Goal: Find specific page/section: Find specific page/section

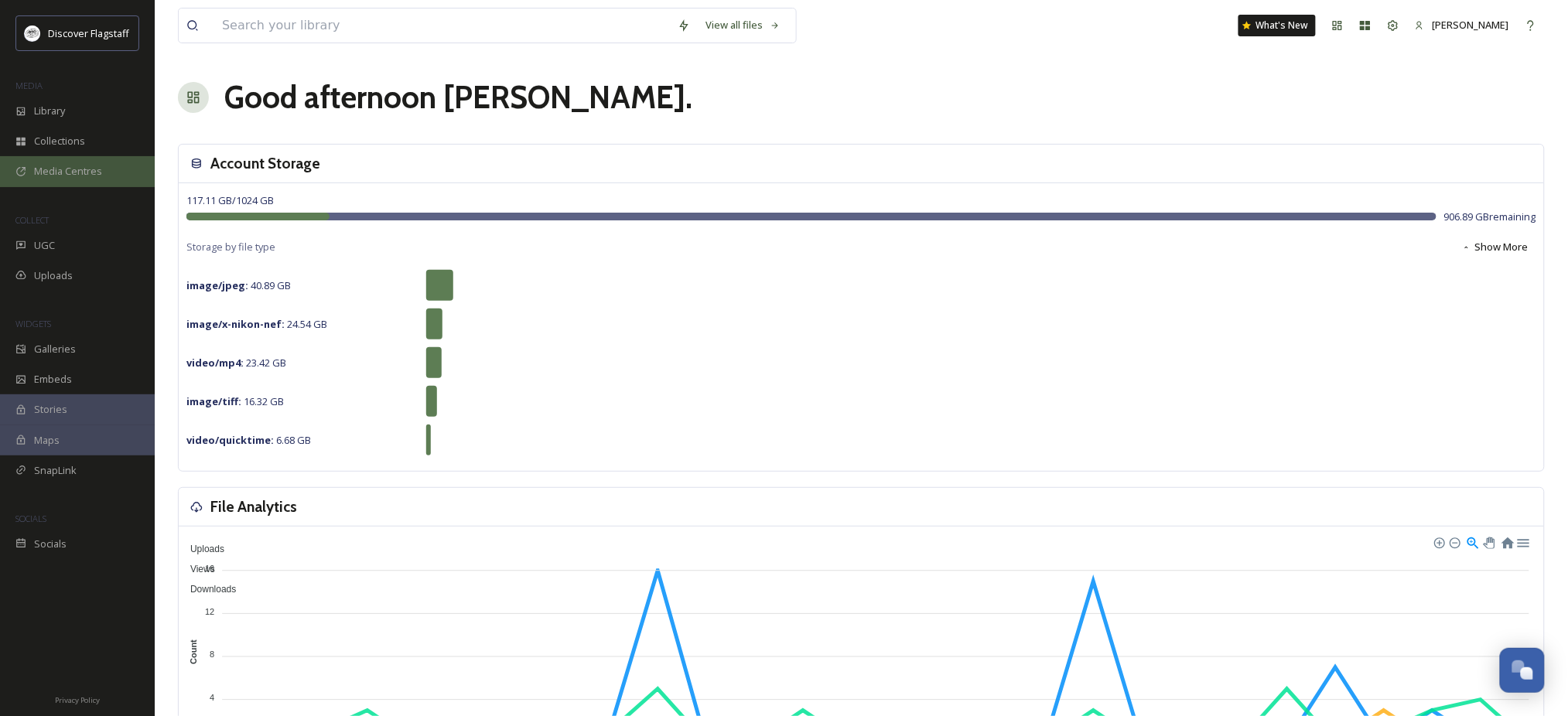
click at [64, 178] on span "Media Centres" at bounding box center [68, 171] width 68 height 15
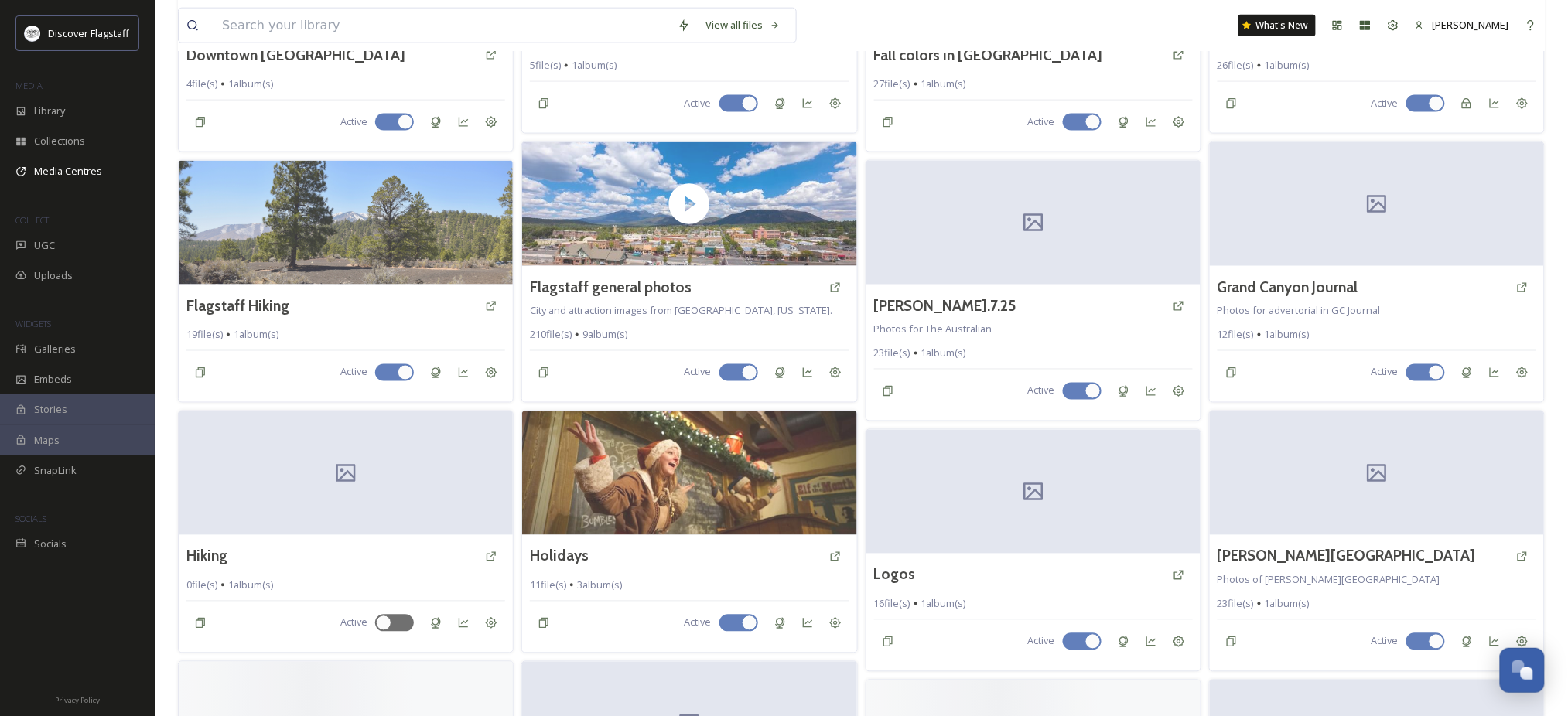
scroll to position [824, 0]
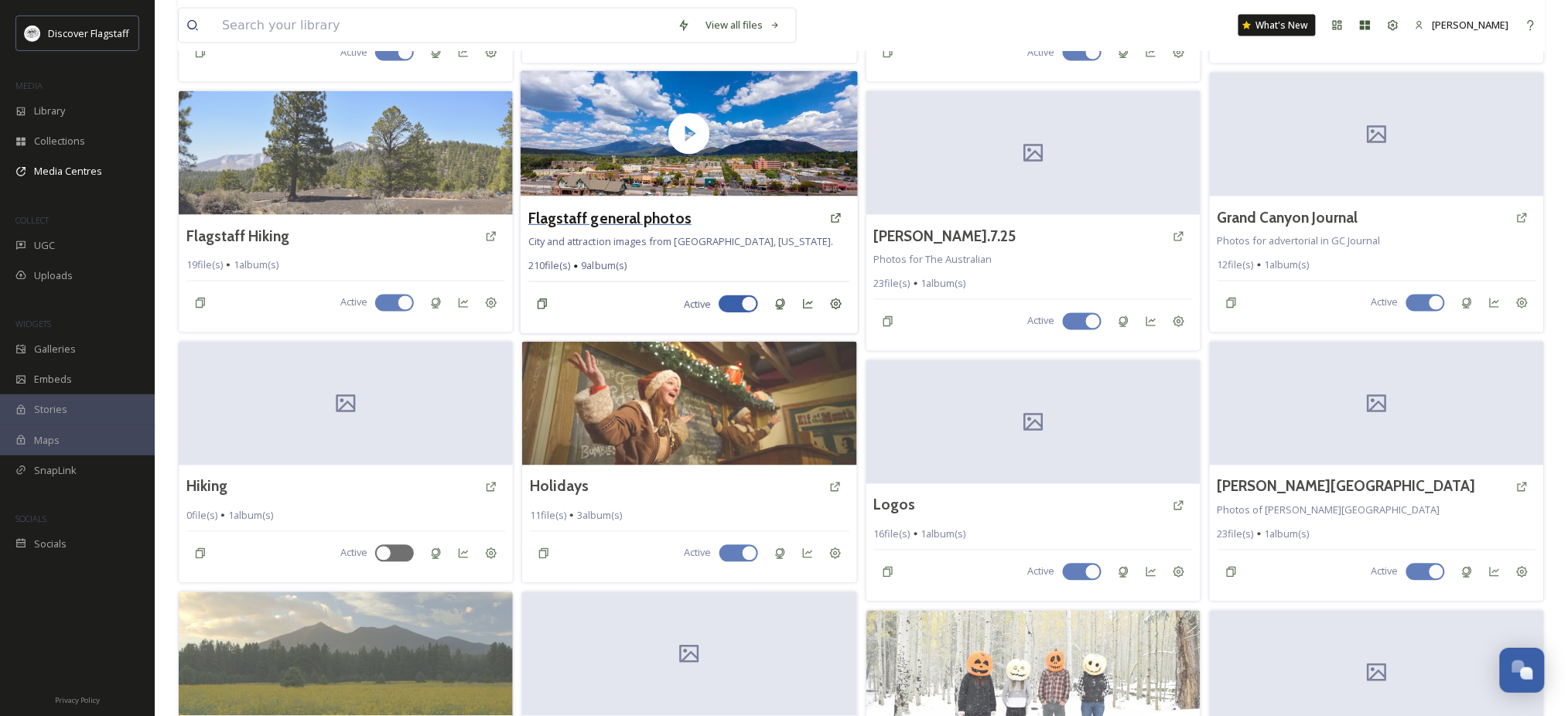
click at [670, 229] on h3 "Flagstaff general photos" at bounding box center [610, 217] width 163 height 23
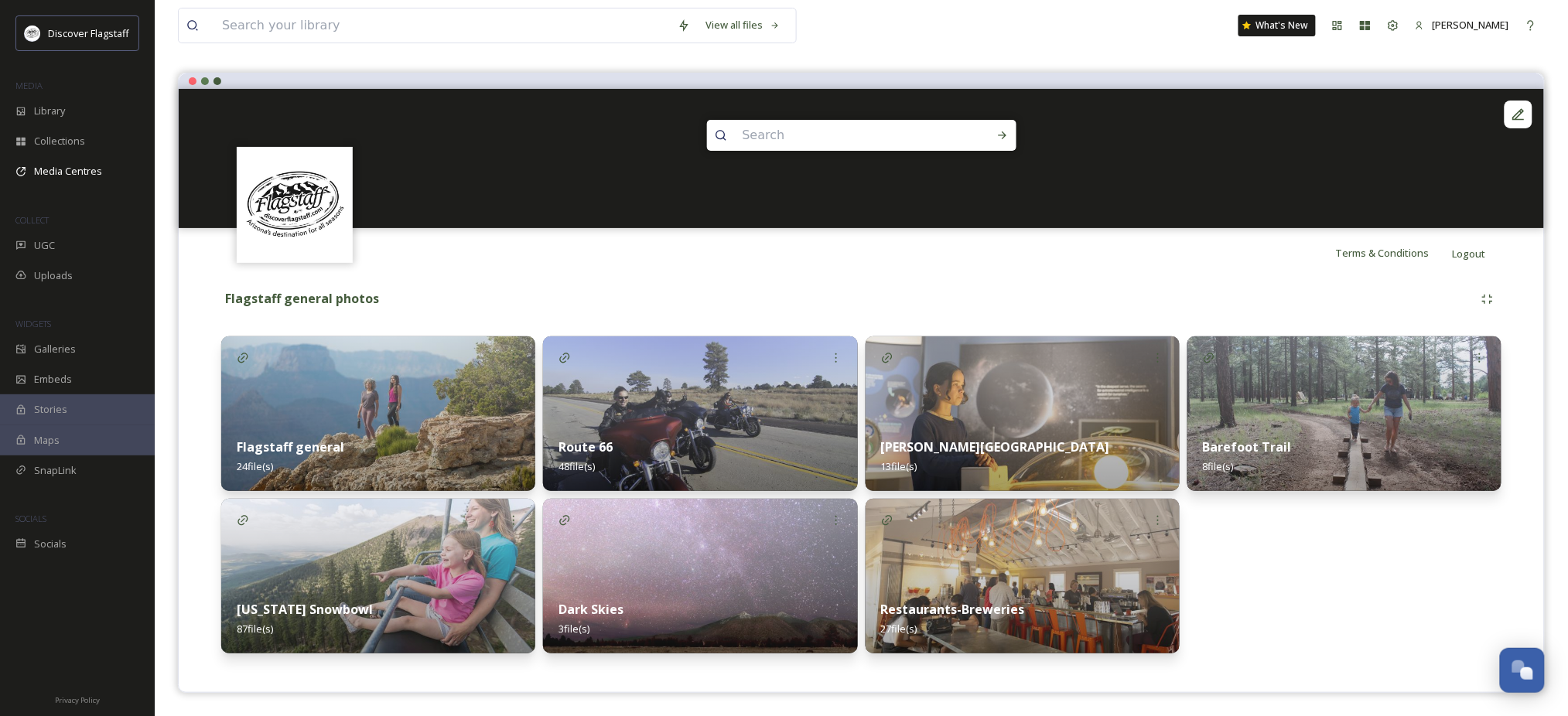
scroll to position [143, 0]
click at [1389, 30] on icon at bounding box center [1394, 25] width 10 height 10
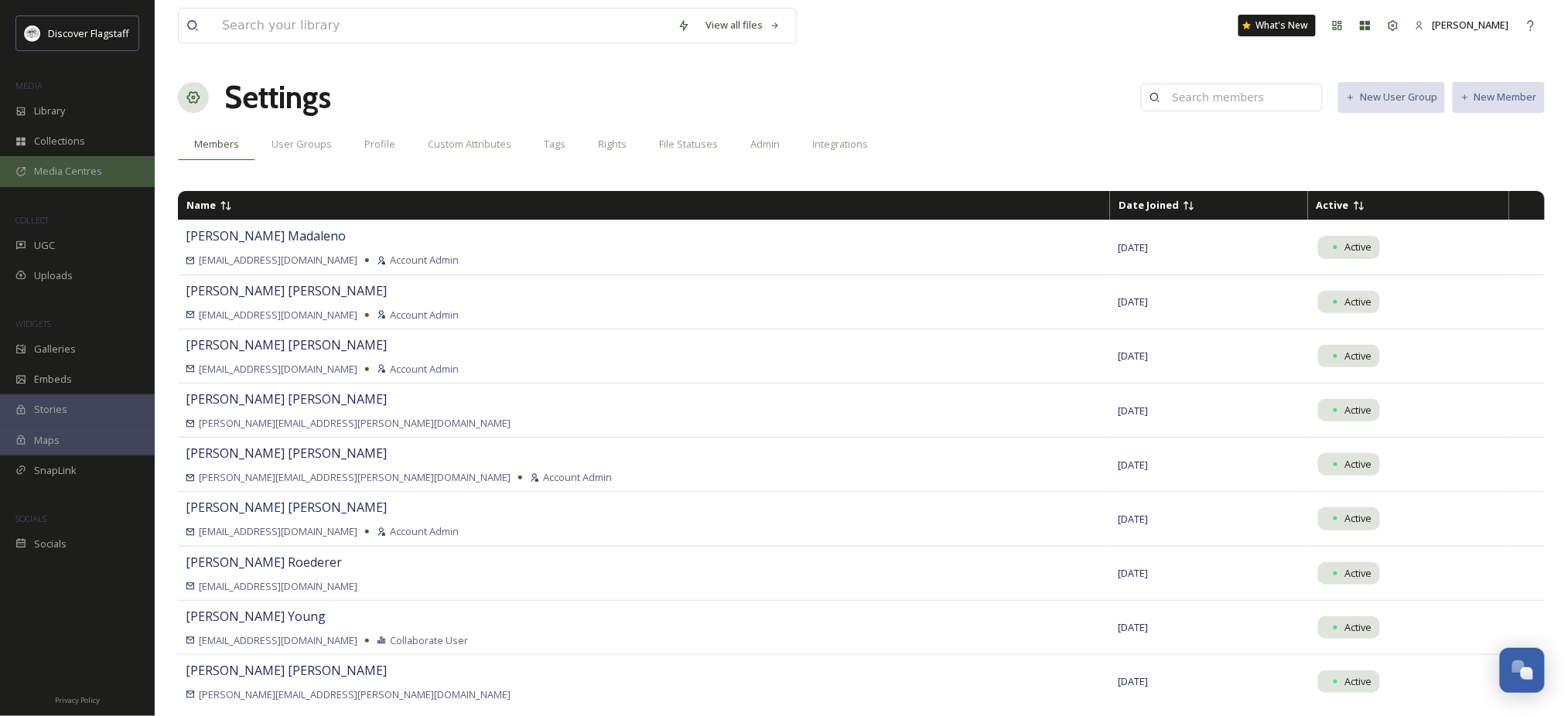
click at [86, 178] on span "Media Centres" at bounding box center [68, 171] width 68 height 15
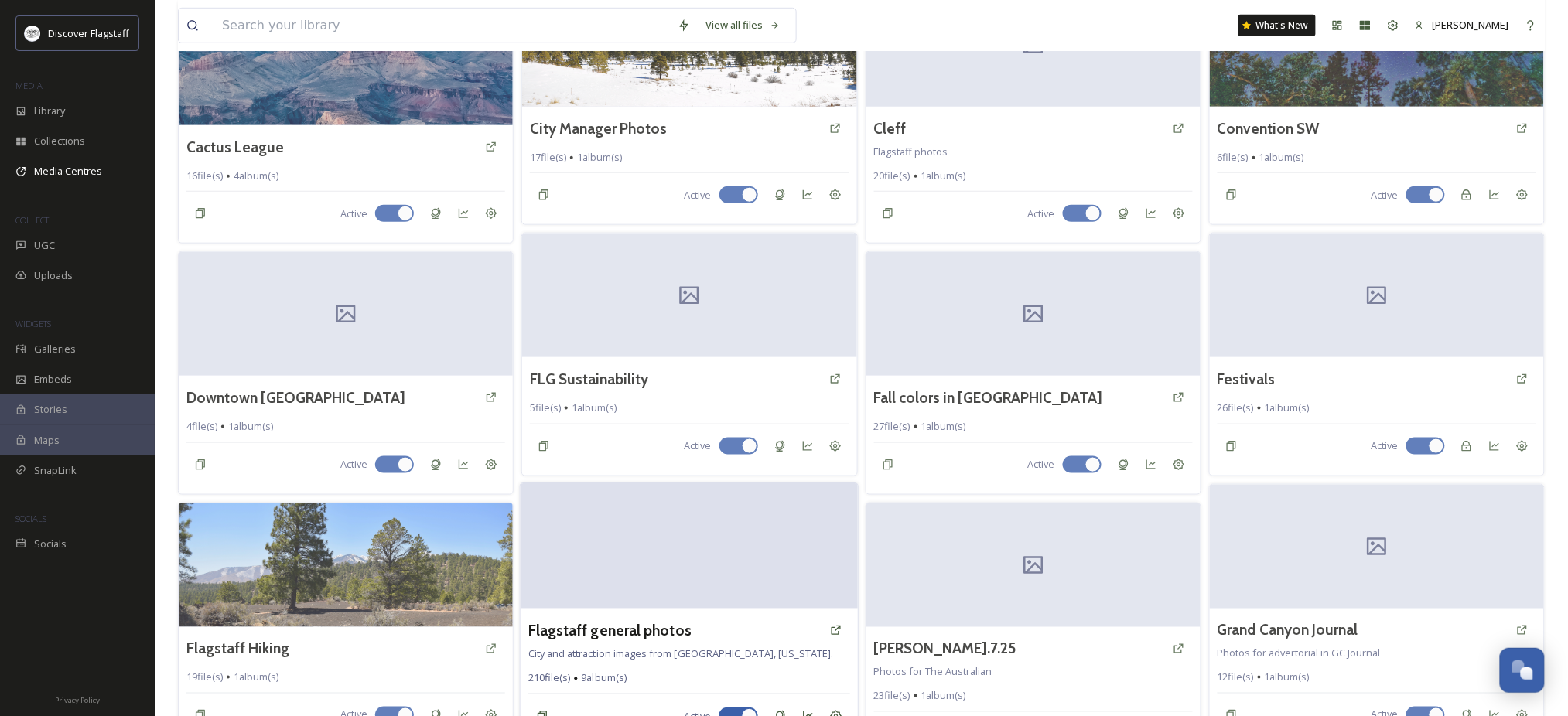
scroll to position [722, 0]
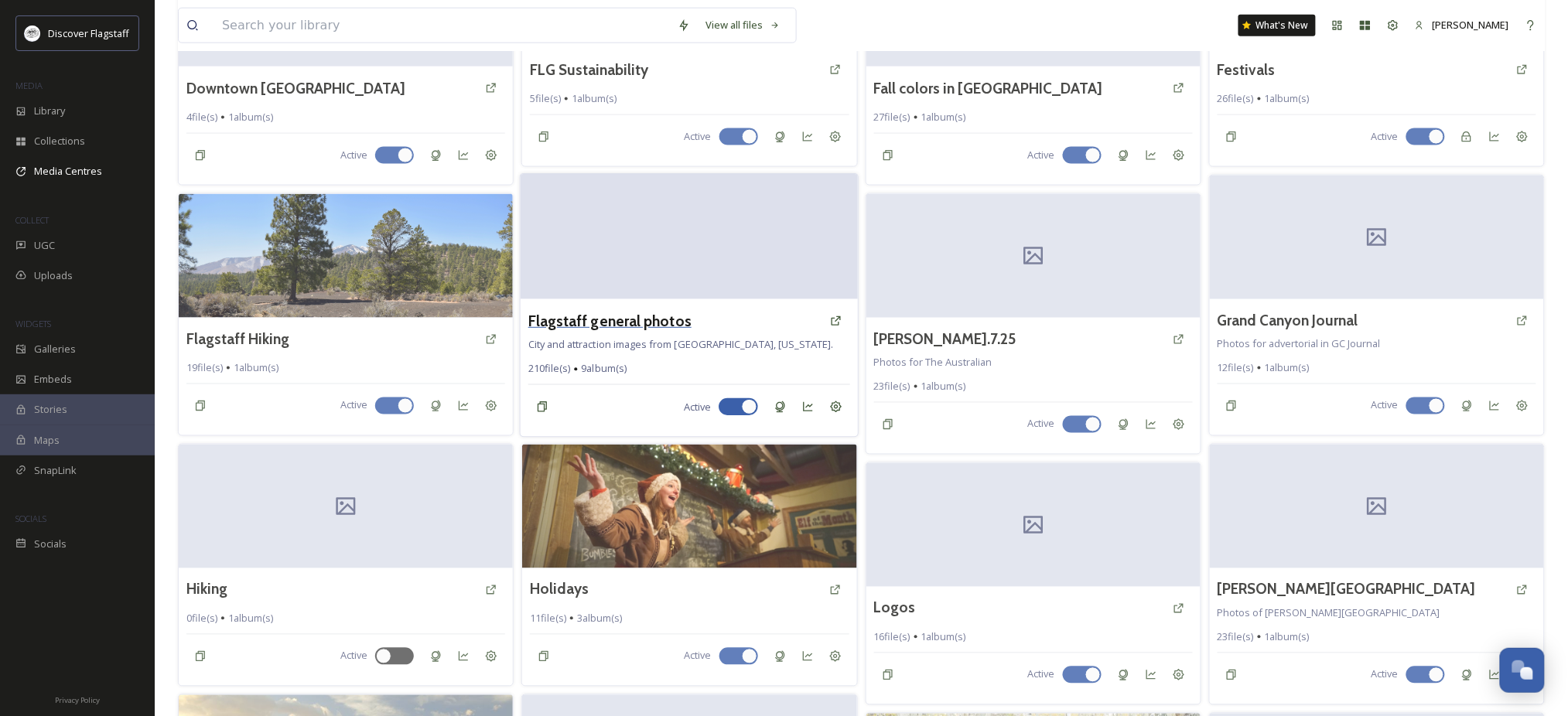
click at [667, 332] on h3 "Flagstaff general photos" at bounding box center [610, 321] width 163 height 23
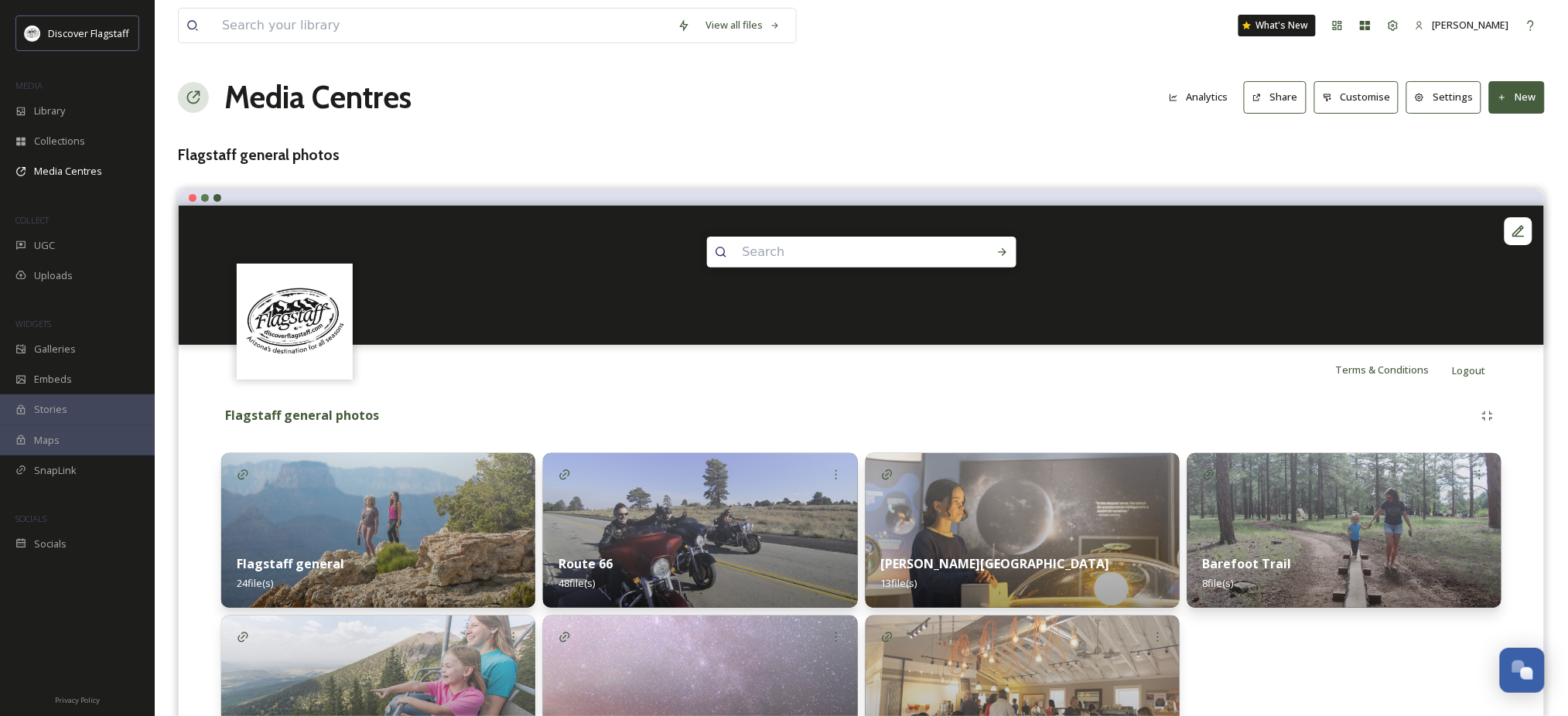
click at [1244, 111] on button "Share" at bounding box center [1275, 97] width 63 height 32
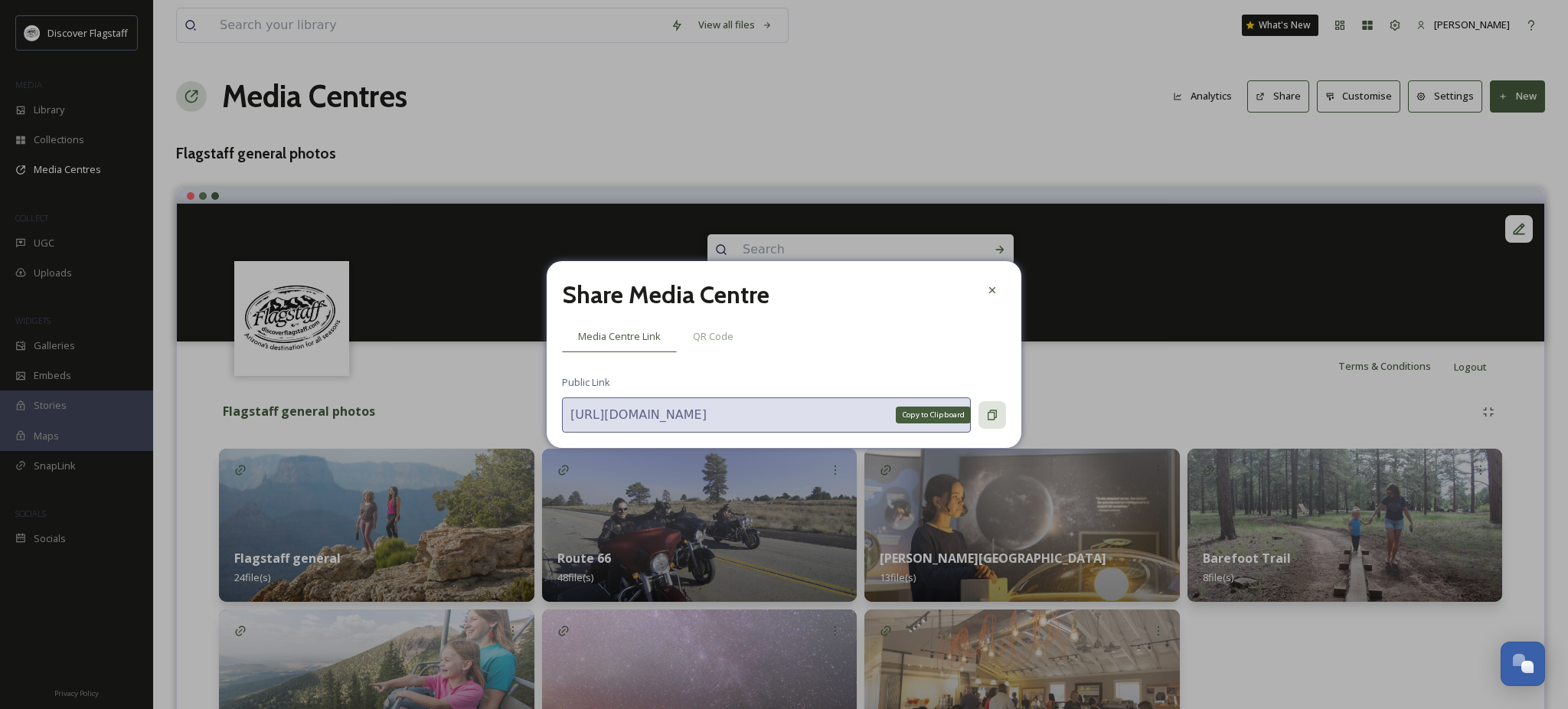
click at [998, 421] on icon at bounding box center [992, 415] width 12 height 12
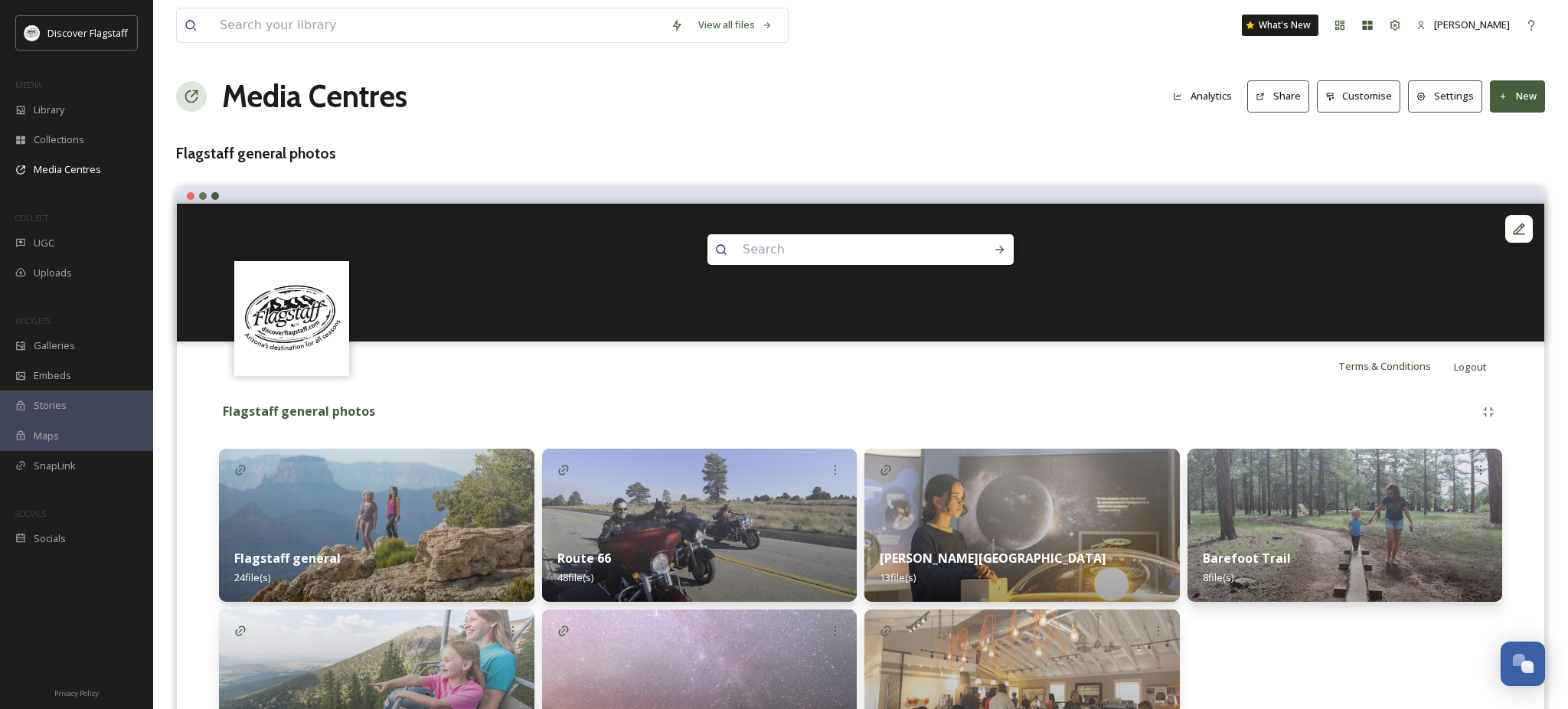
drag, startPoint x: 999, startPoint y: 91, endPoint x: 1011, endPoint y: 94, distance: 12.4
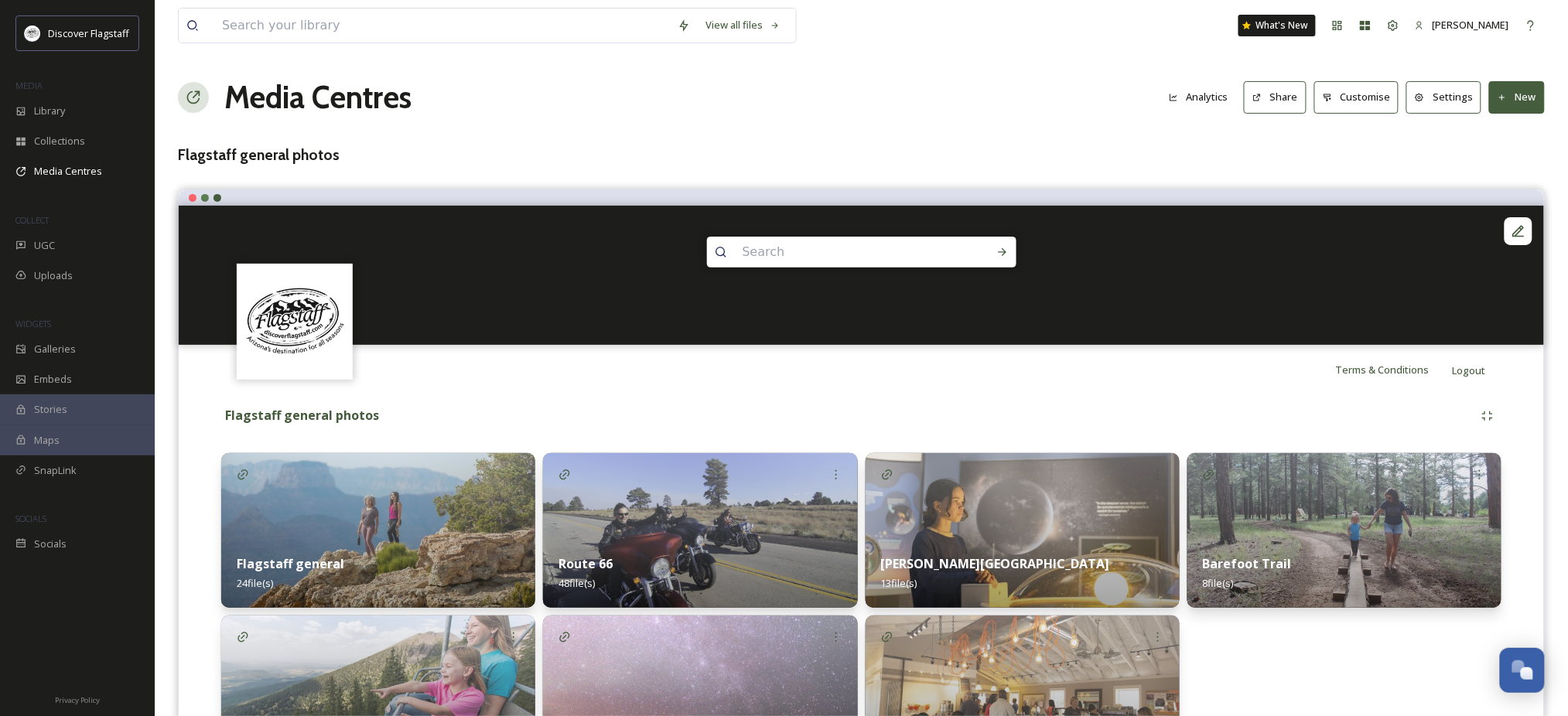
click at [1431, 106] on button "Settings" at bounding box center [1444, 97] width 75 height 32
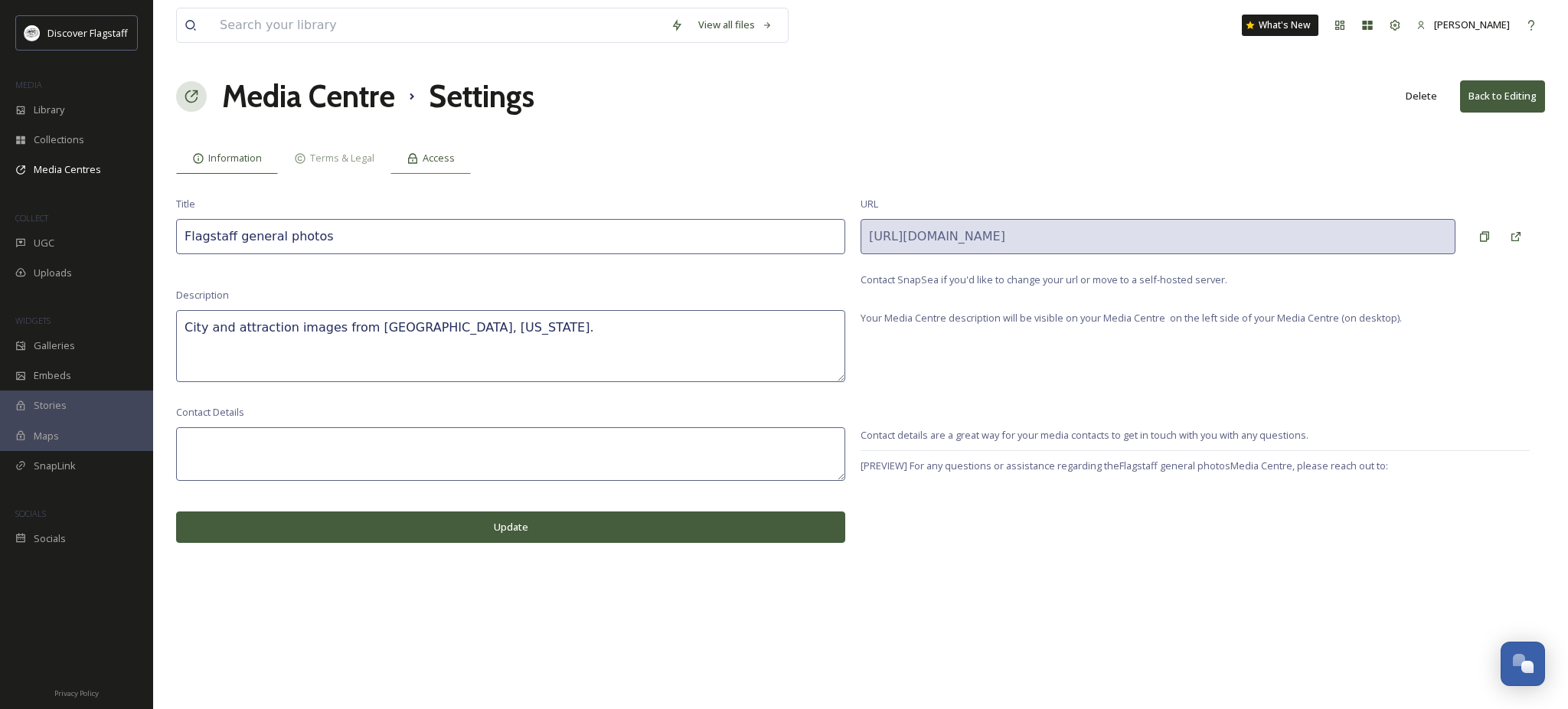
click at [455, 165] on span "Access" at bounding box center [439, 158] width 32 height 15
